Goal: Task Accomplishment & Management: Use online tool/utility

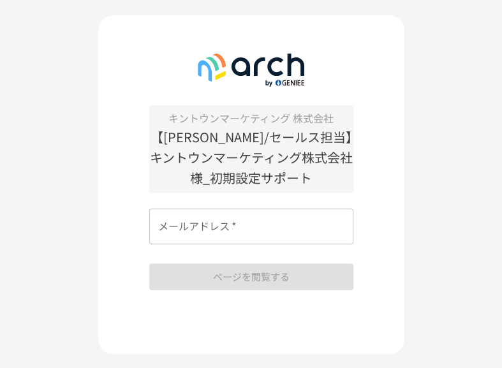
click at [214, 235] on input "メールアドレス   *" at bounding box center [251, 227] width 204 height 36
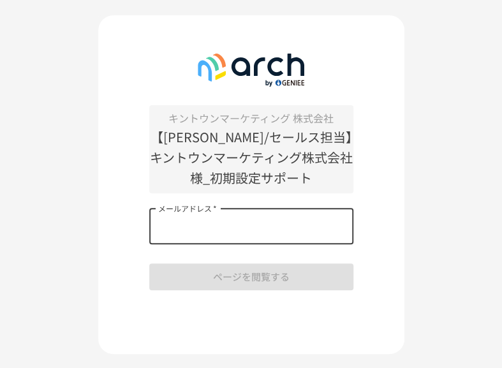
type input "**********"
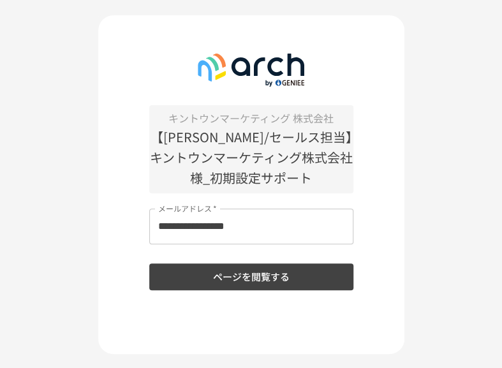
click at [272, 281] on button "ページを閲覧する" at bounding box center [251, 277] width 204 height 27
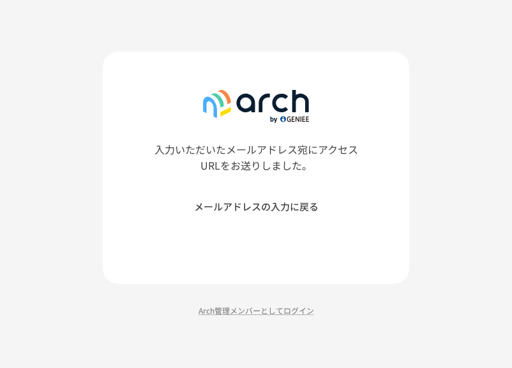
click at [503, 48] on div "入力いただいたメールアドレス宛にアクセスURLをお送りしました。 メールアドレスの入力に戻る Arch管理メンバーとしてログイン" at bounding box center [256, 184] width 512 height 368
drag, startPoint x: 235, startPoint y: 324, endPoint x: 238, endPoint y: 332, distance: 9.5
click at [235, 324] on div "入力いただいたメールアドレス宛にアクセスURLをお送りしました。 メールアドレスの入力に戻る Arch管理メンバーとしてログイン" at bounding box center [256, 184] width 512 height 368
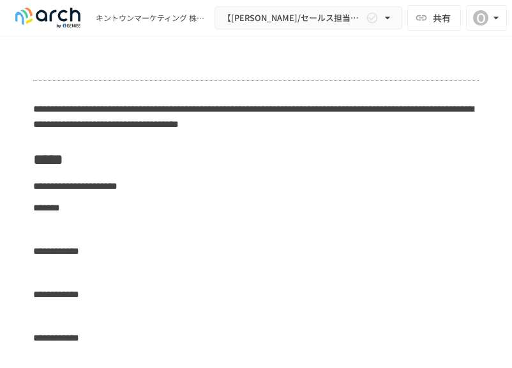
scroll to position [2552, 0]
